Goal: Information Seeking & Learning: Learn about a topic

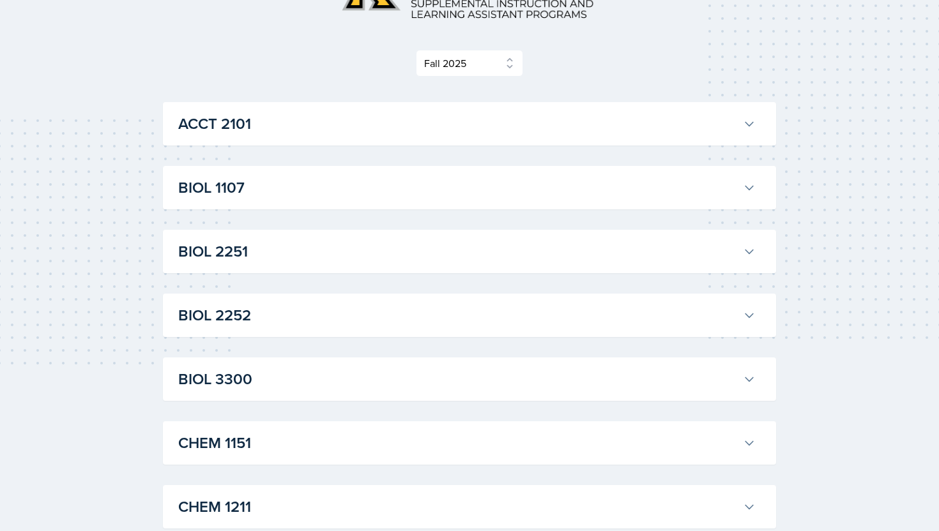
scroll to position [146, 0]
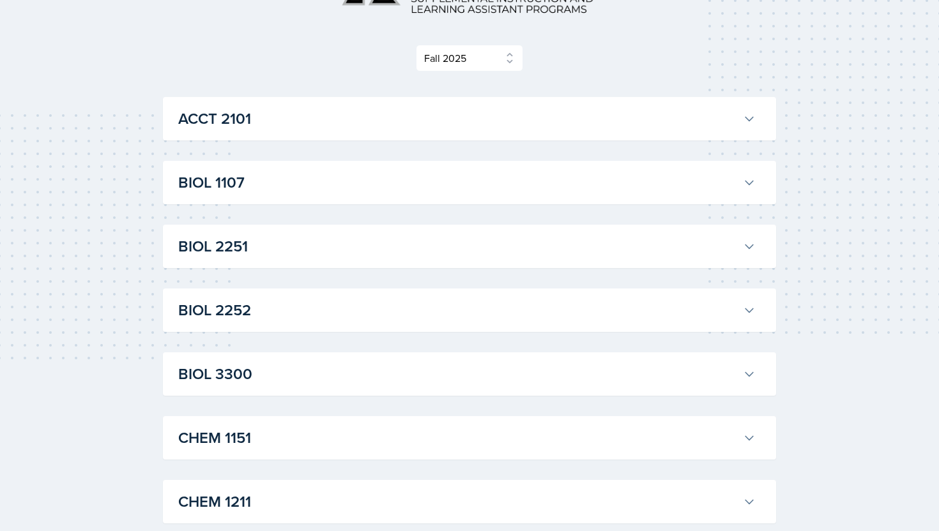
click at [377, 112] on h3 "ACCT 2101" at bounding box center [458, 118] width 560 height 23
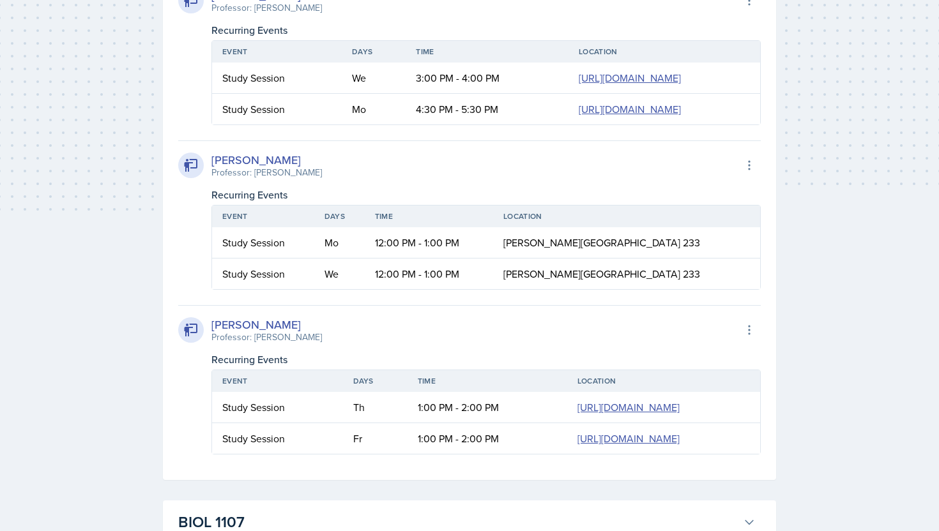
scroll to position [299, 0]
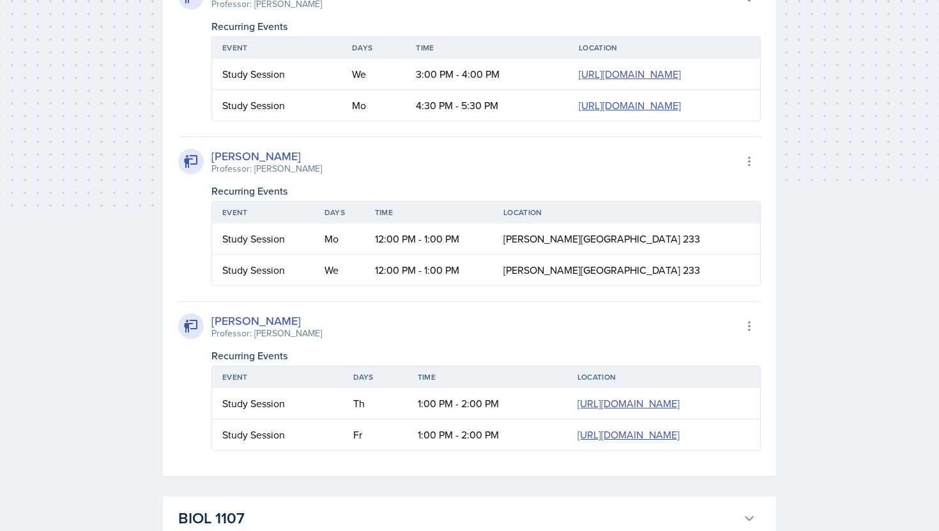
click at [260, 165] on div "[PERSON_NAME]" at bounding box center [266, 156] width 111 height 17
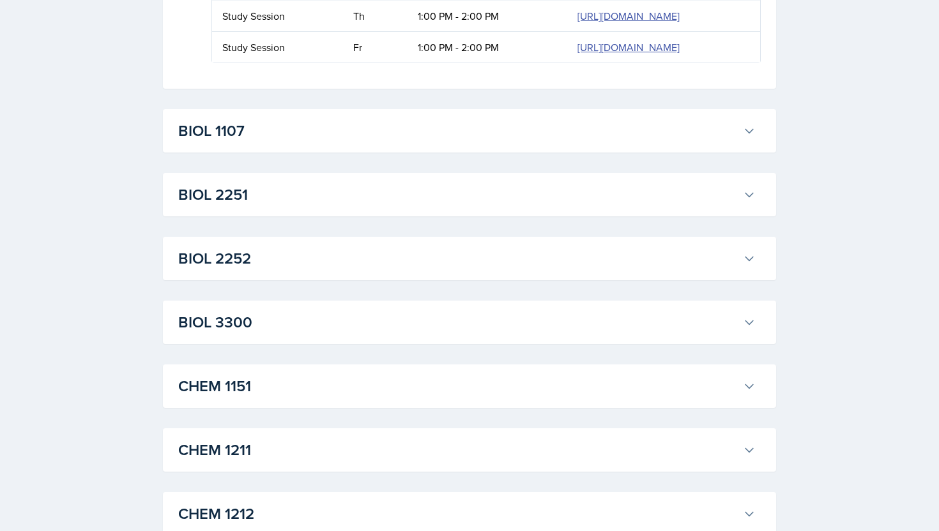
scroll to position [688, 0]
click at [278, 141] on h3 "BIOL 1107" at bounding box center [458, 129] width 560 height 23
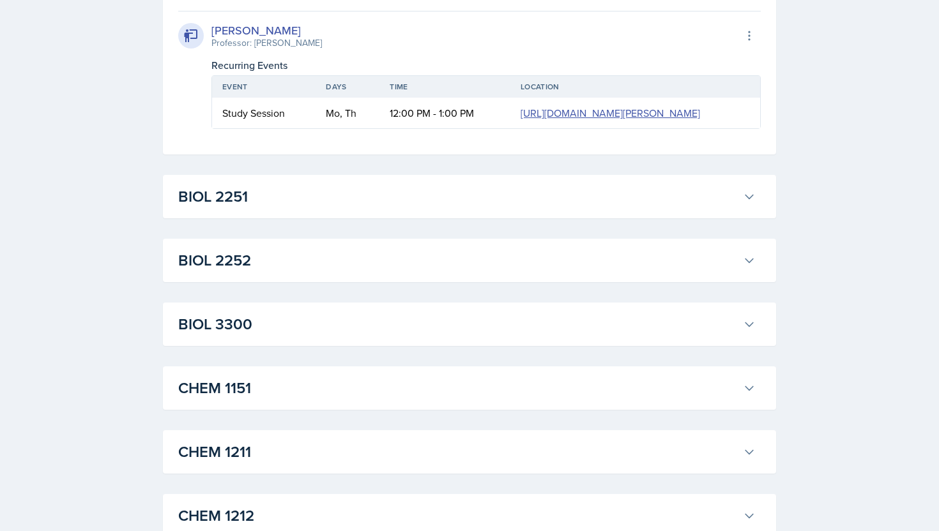
scroll to position [992, 0]
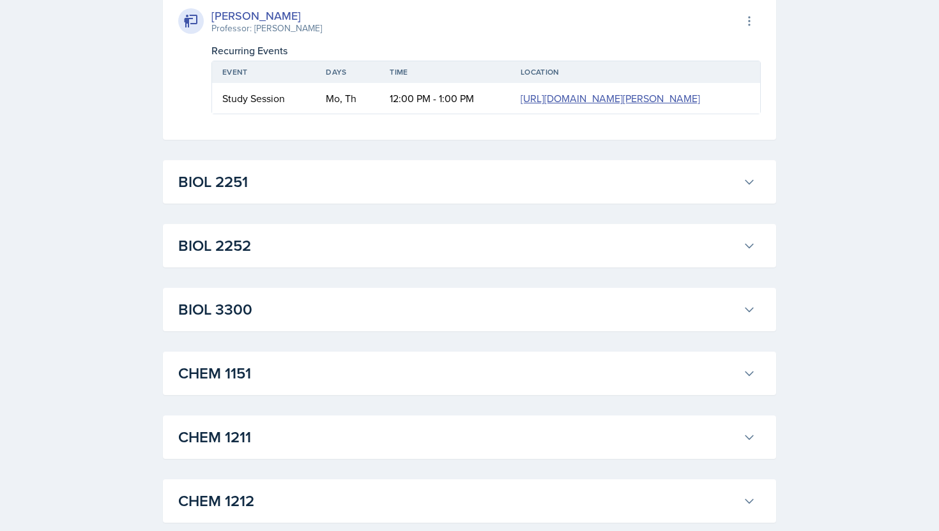
click at [269, 194] on h3 "BIOL 2251" at bounding box center [458, 182] width 560 height 23
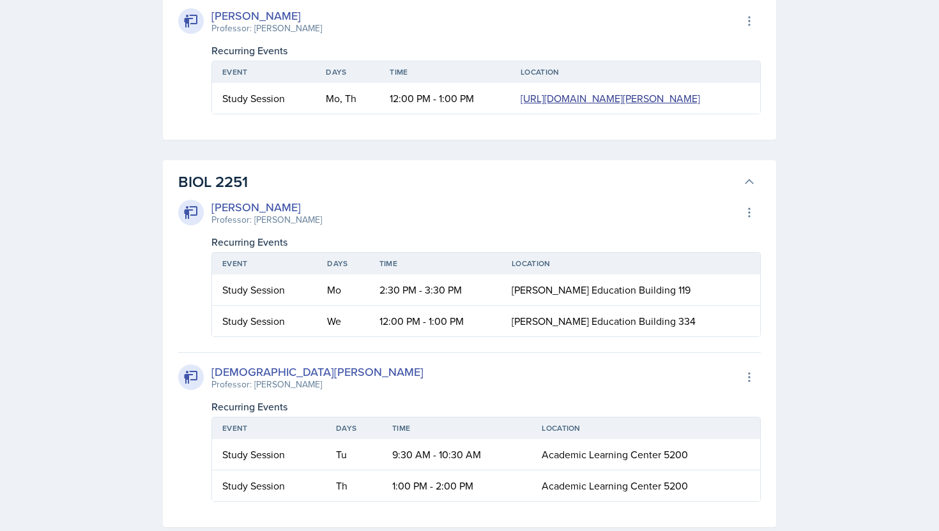
click at [521, 105] on link "[URL][DOMAIN_NAME][PERSON_NAME]" at bounding box center [610, 98] width 179 height 14
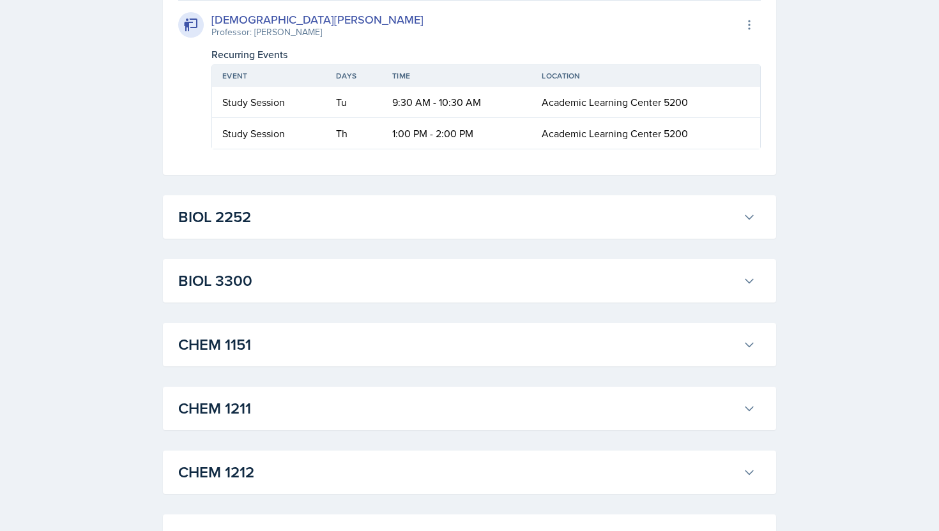
scroll to position [1344, 0]
click at [334, 232] on button "BIOL 2252" at bounding box center [467, 218] width 583 height 28
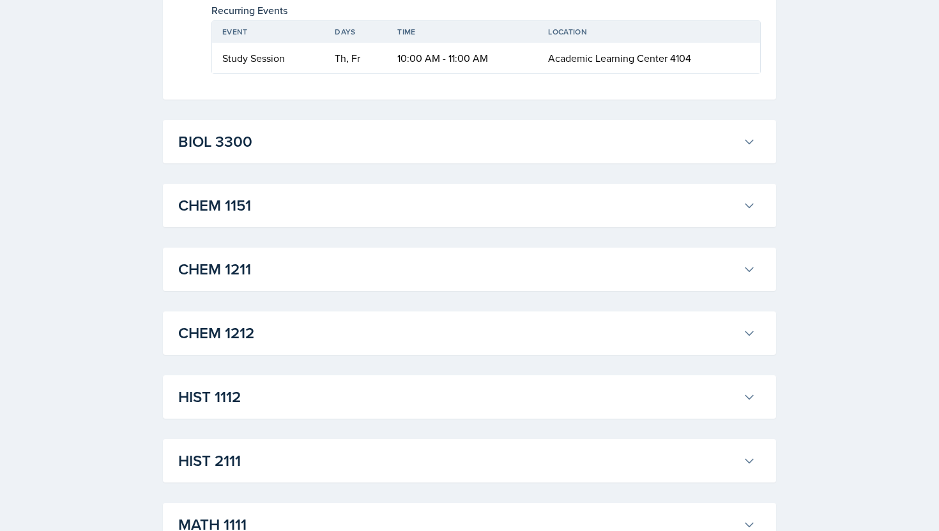
scroll to position [1640, 0]
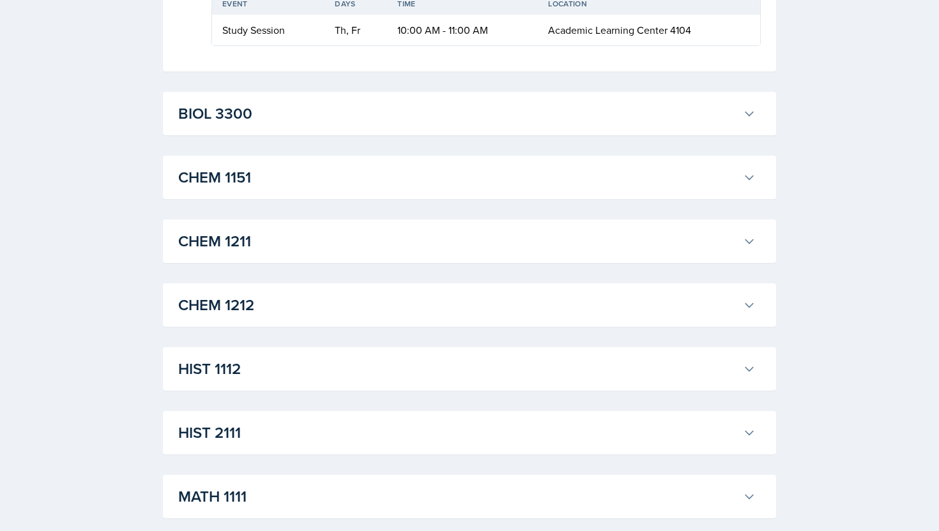
click at [299, 125] on h3 "BIOL 3300" at bounding box center [458, 113] width 560 height 23
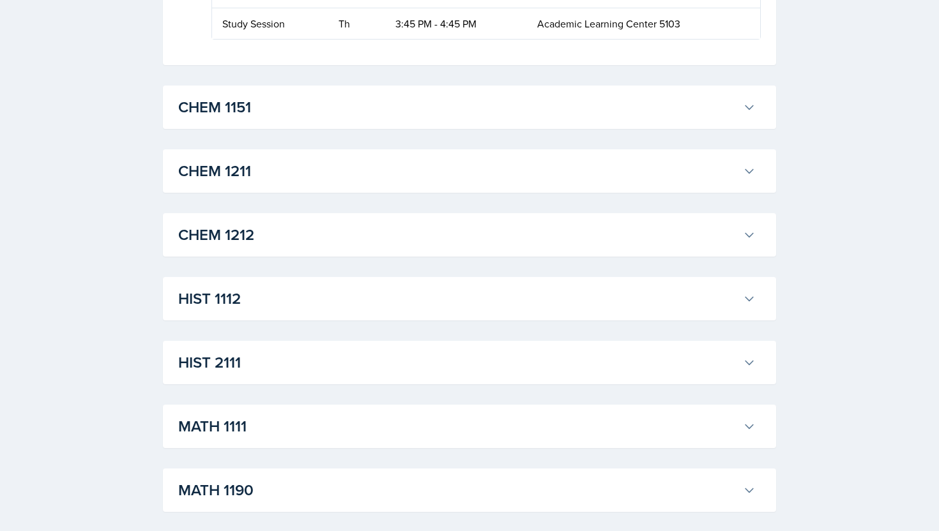
scroll to position [1870, 0]
click at [301, 118] on h3 "CHEM 1151" at bounding box center [458, 106] width 560 height 23
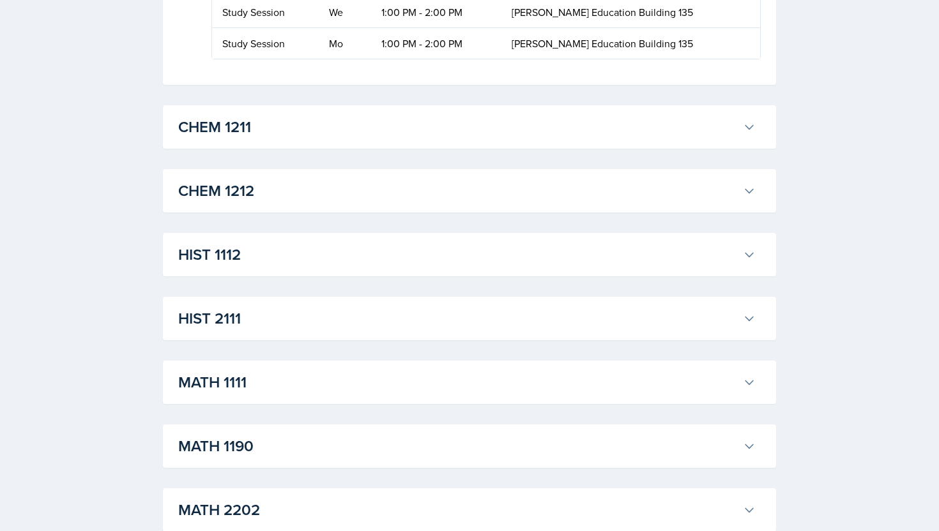
scroll to position [2080, 0]
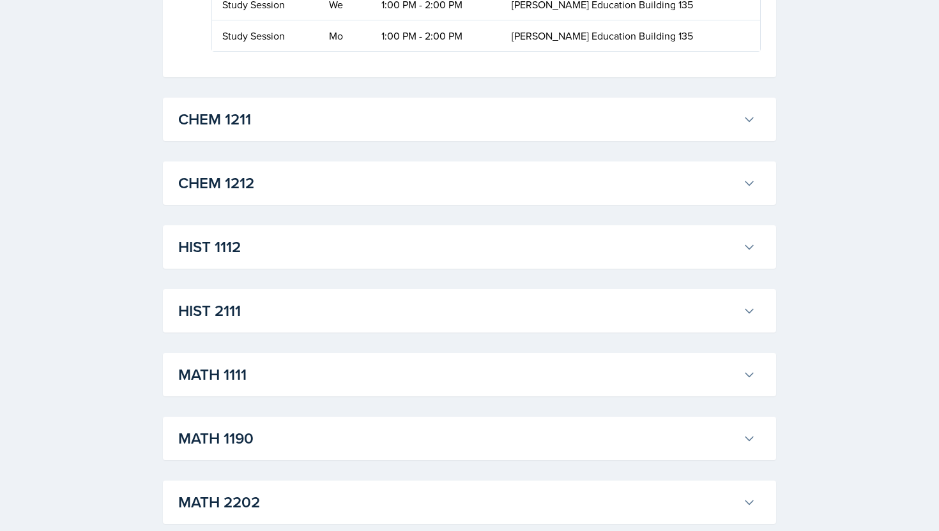
click at [295, 131] on h3 "CHEM 1211" at bounding box center [458, 119] width 560 height 23
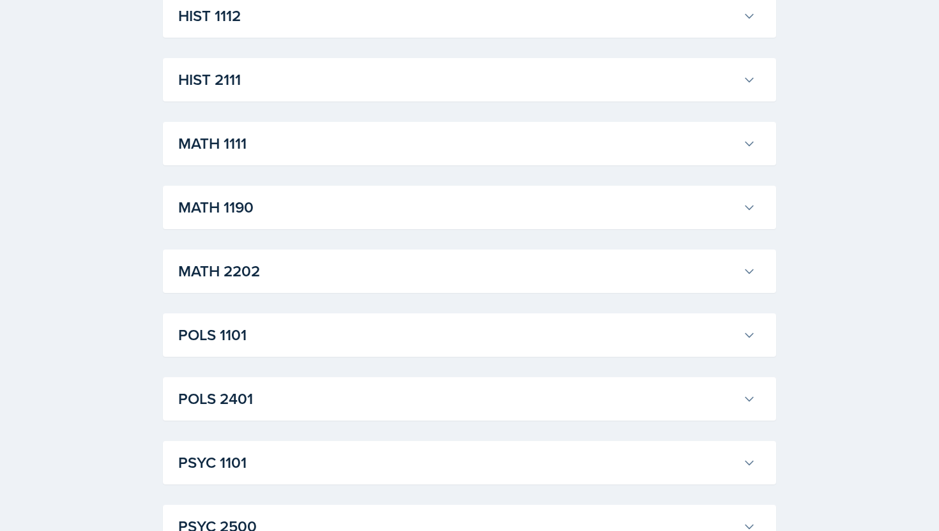
scroll to position [2904, 0]
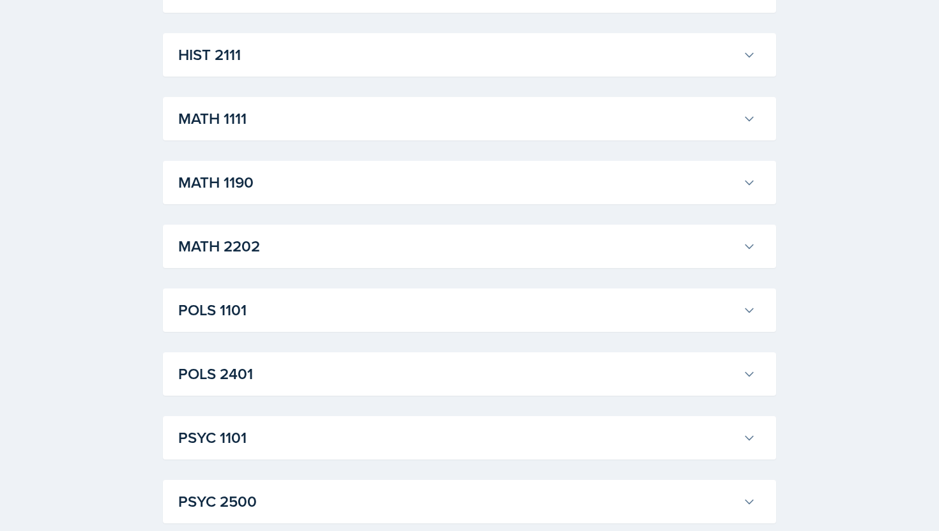
scroll to position [3057, 0]
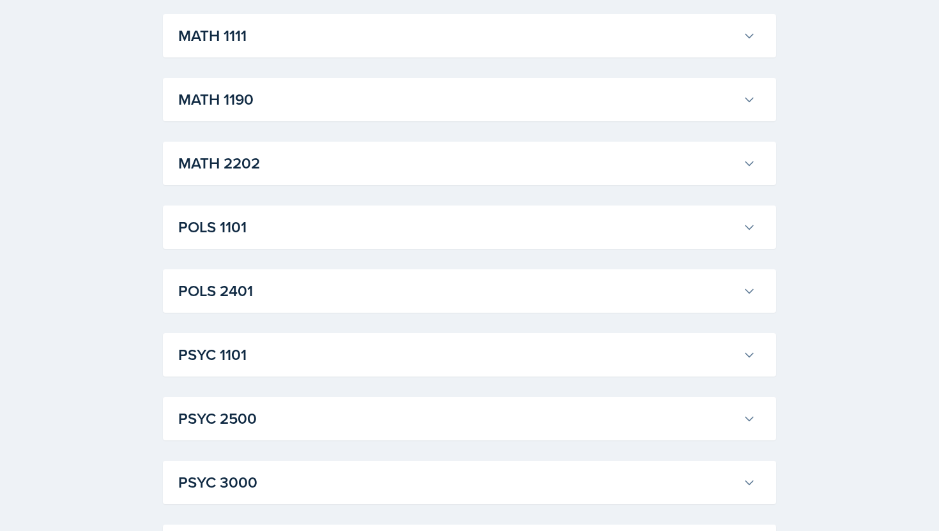
scroll to position [3304, 0]
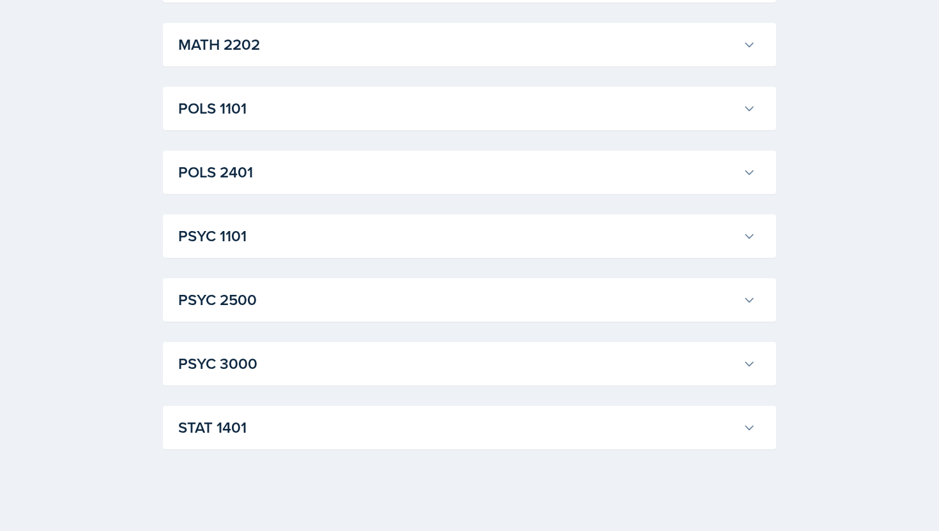
scroll to position [3673, 0]
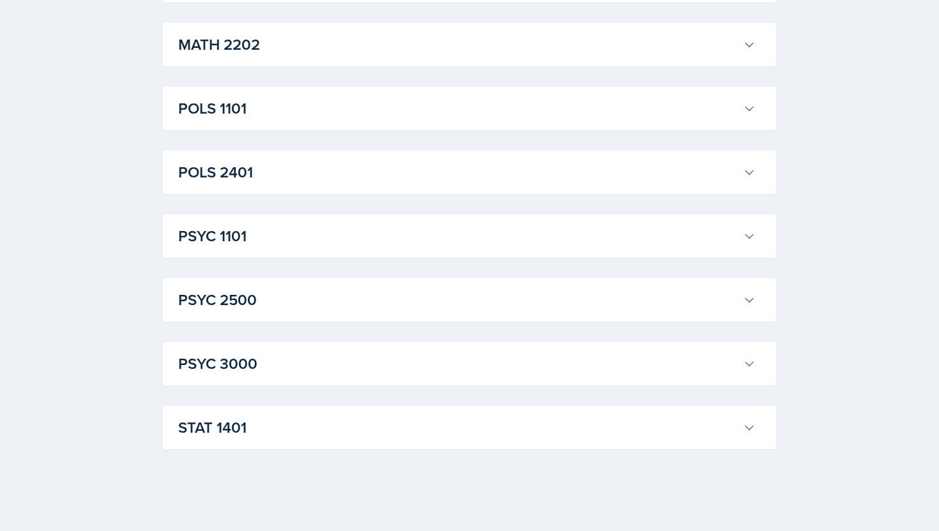
click at [330, 56] on h3 "MATH 2202" at bounding box center [458, 44] width 560 height 23
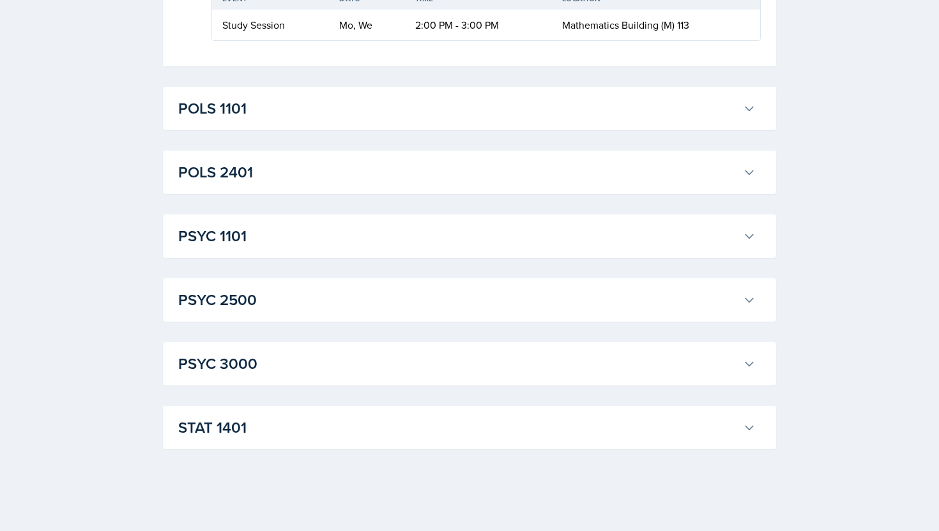
scroll to position [4978, 0]
click at [339, 123] on button "POLS 1101" at bounding box center [467, 109] width 583 height 28
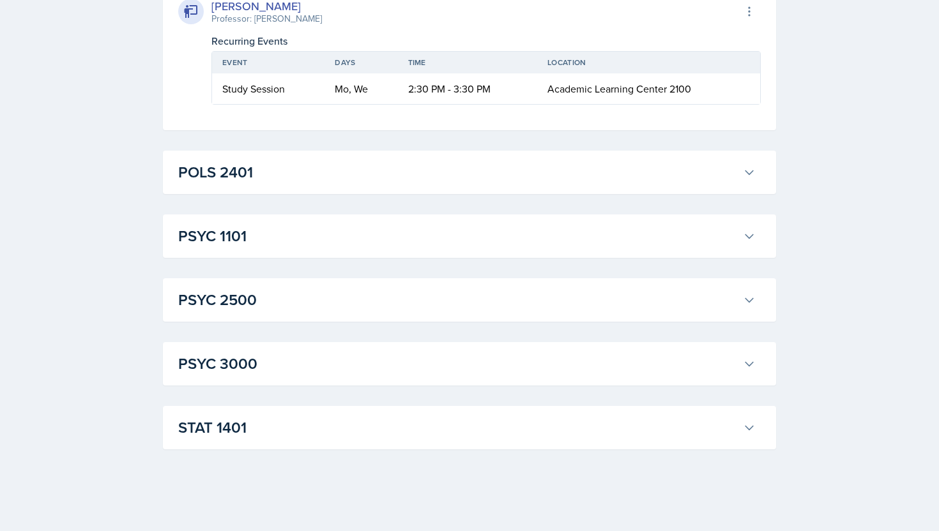
click at [332, 184] on h3 "POLS 2401" at bounding box center [458, 172] width 560 height 23
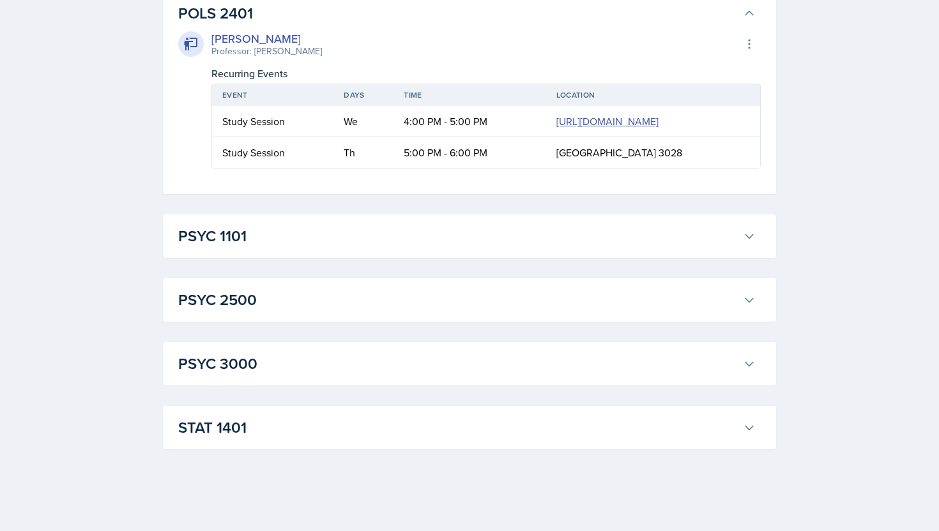
scroll to position [6044, 0]
click at [350, 226] on h3 "PSYC 1101" at bounding box center [458, 236] width 560 height 23
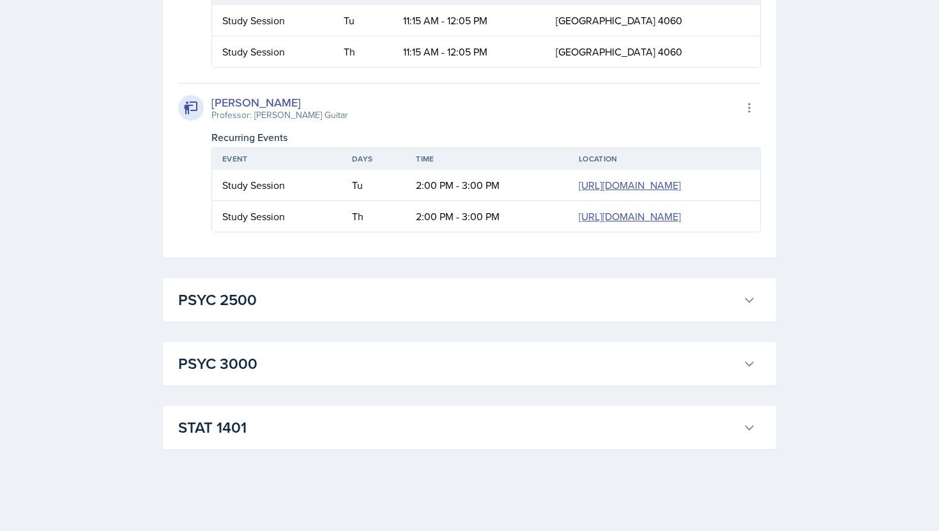
scroll to position [6384, 0]
click at [332, 312] on h3 "PSYC 2500" at bounding box center [458, 300] width 560 height 23
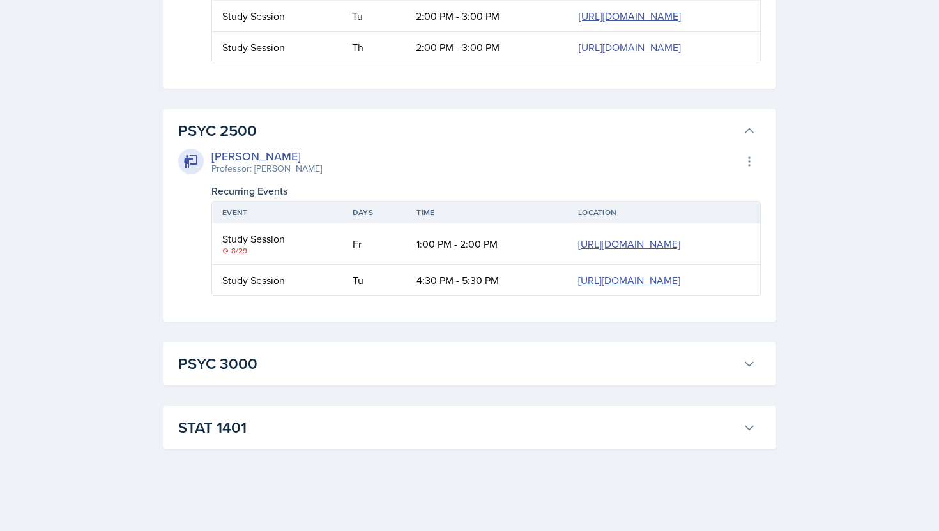
scroll to position [6711, 0]
click at [335, 361] on h3 "PSYC 3000" at bounding box center [458, 364] width 560 height 23
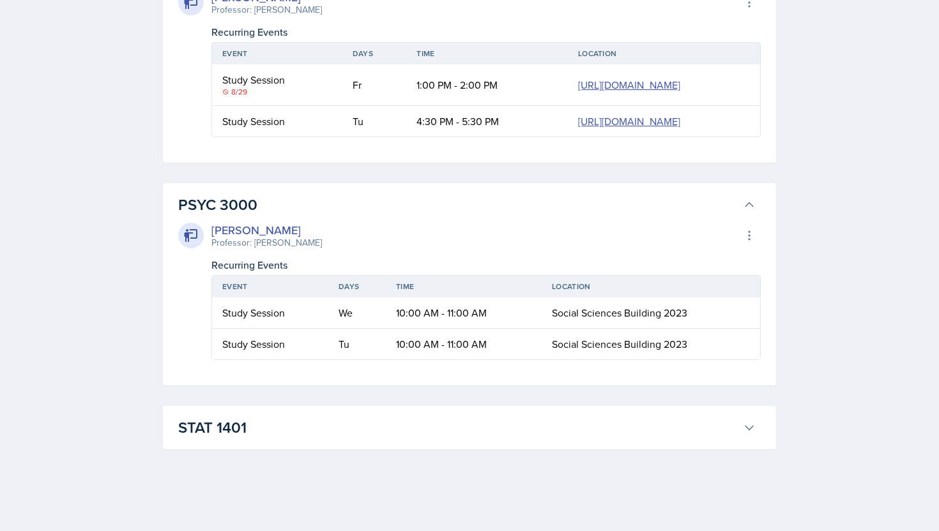
scroll to position [6870, 0]
click at [321, 433] on h3 "STAT 1401" at bounding box center [458, 427] width 560 height 23
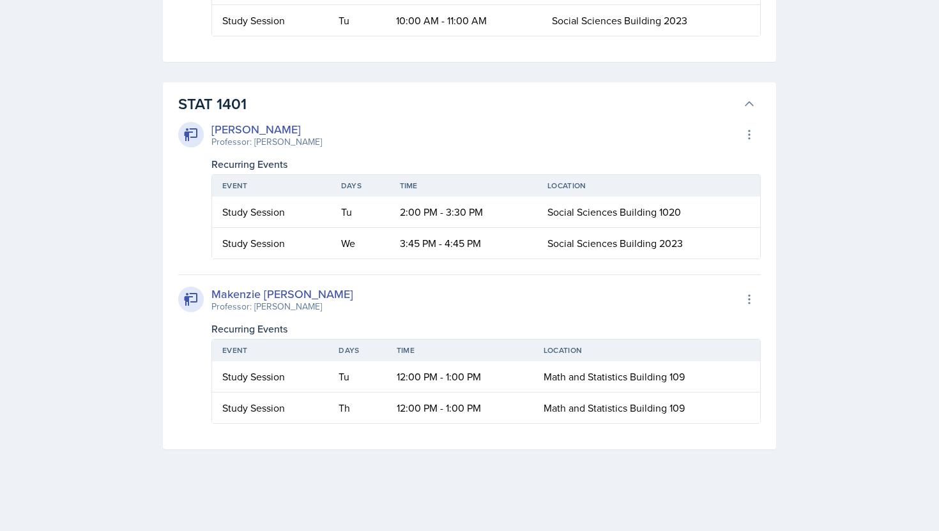
scroll to position [7166, 0]
click at [293, 303] on div "Makenzie [PERSON_NAME]" at bounding box center [282, 294] width 142 height 17
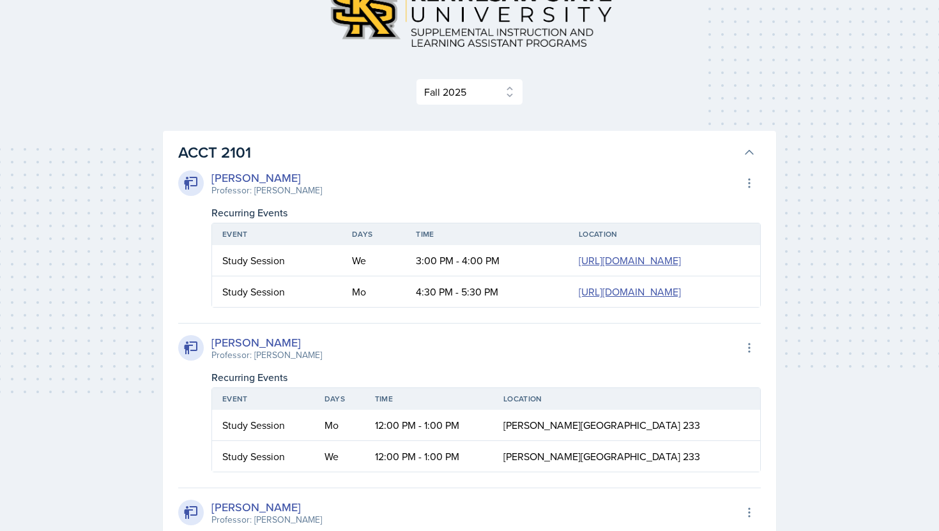
scroll to position [0, 0]
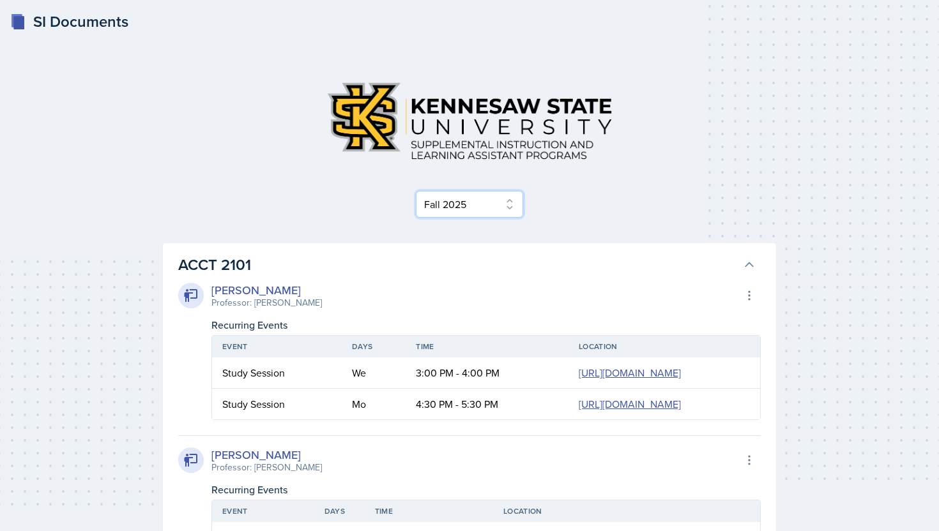
click at [466, 202] on select "Select Semester Fall 2025 Summer 2025 Spring 2025 Fall 2024 Summer 2024 Spring …" at bounding box center [469, 204] width 107 height 27
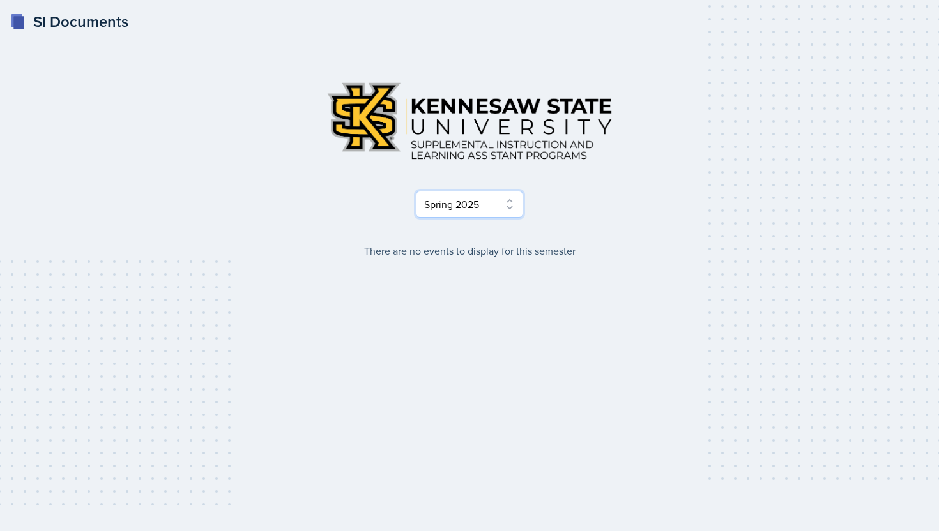
click at [470, 205] on select "Select Semester Fall 2025 Summer 2025 Spring 2025 Fall 2024 Summer 2024 Spring …" at bounding box center [469, 204] width 107 height 27
click at [480, 208] on select "Select Semester Fall 2025 Summer 2025 Spring 2025 Fall 2024 Summer 2024 Spring …" at bounding box center [469, 204] width 107 height 27
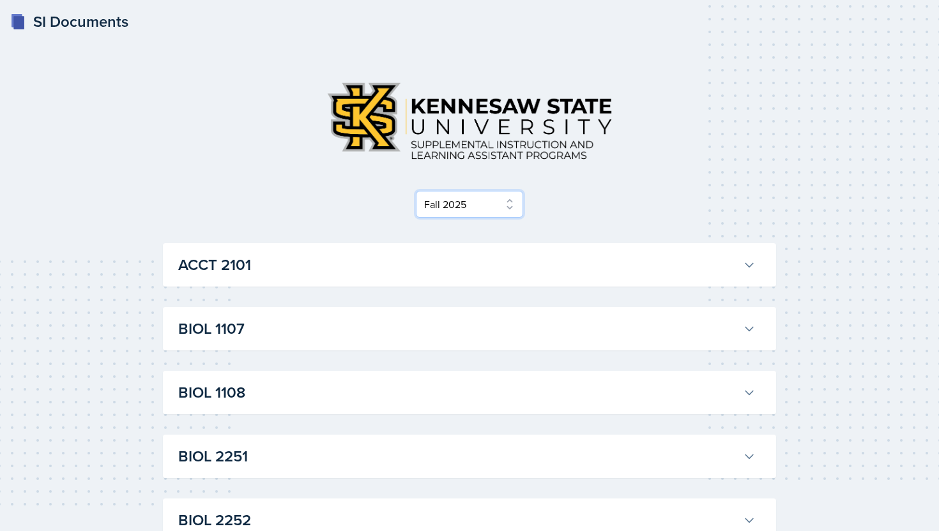
click at [473, 200] on select "Select Semester Fall 2025 Summer 2025 Spring 2025 Fall 2024 Summer 2024 Spring …" at bounding box center [469, 204] width 107 height 27
select select "515a866e-7596-43ee-a538-4da7a47c8e37"
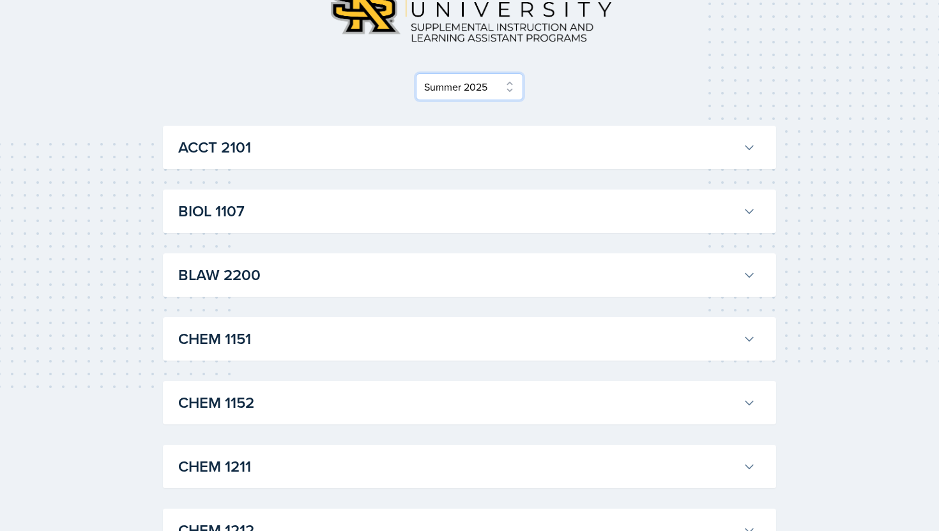
scroll to position [91, 0]
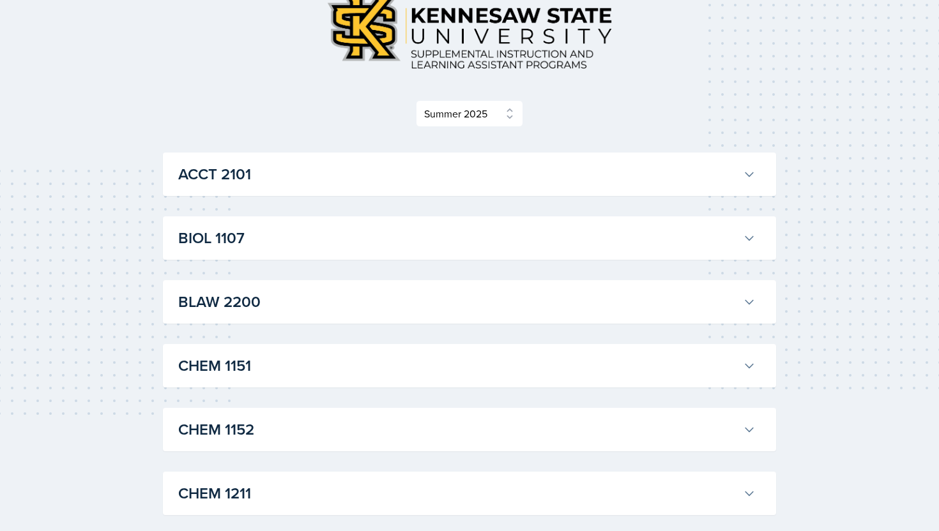
click at [411, 291] on h3 "BLAW 2200" at bounding box center [458, 302] width 560 height 23
